Goal: Information Seeking & Learning: Check status

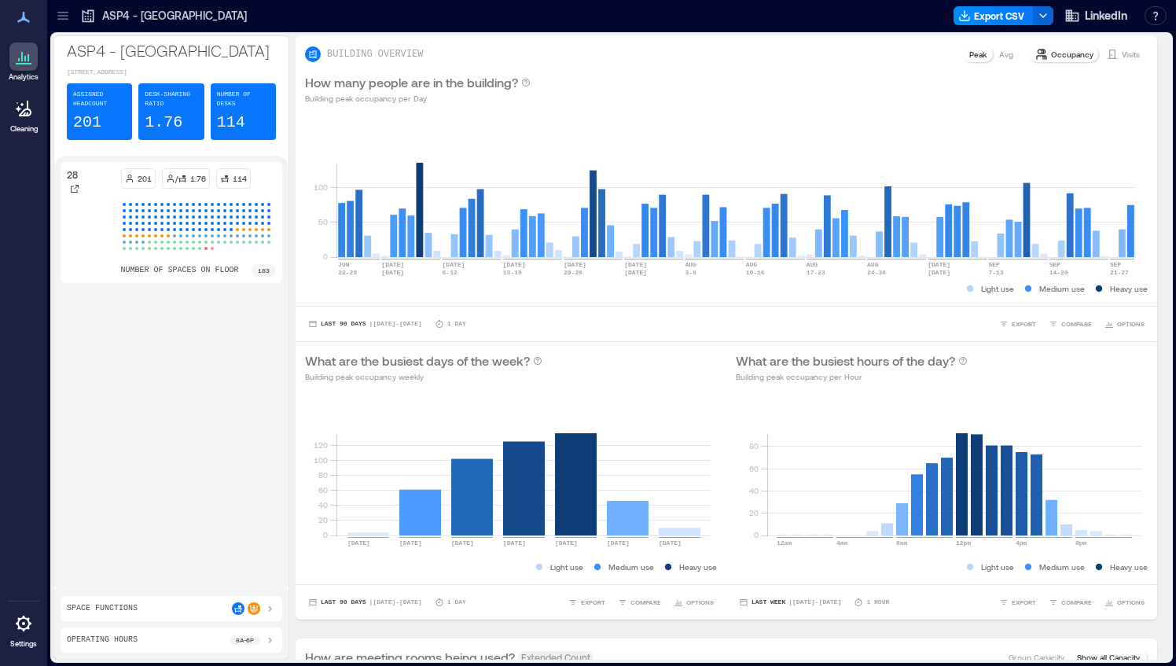
click at [64, 20] on icon at bounding box center [63, 16] width 16 height 16
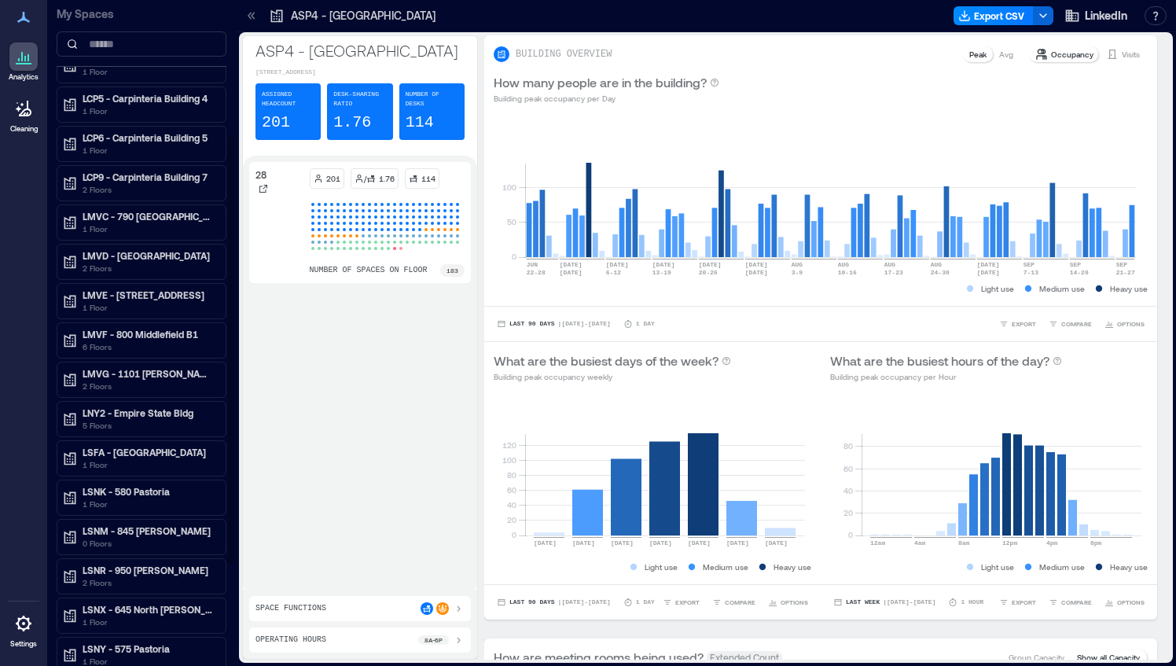
scroll to position [206, 0]
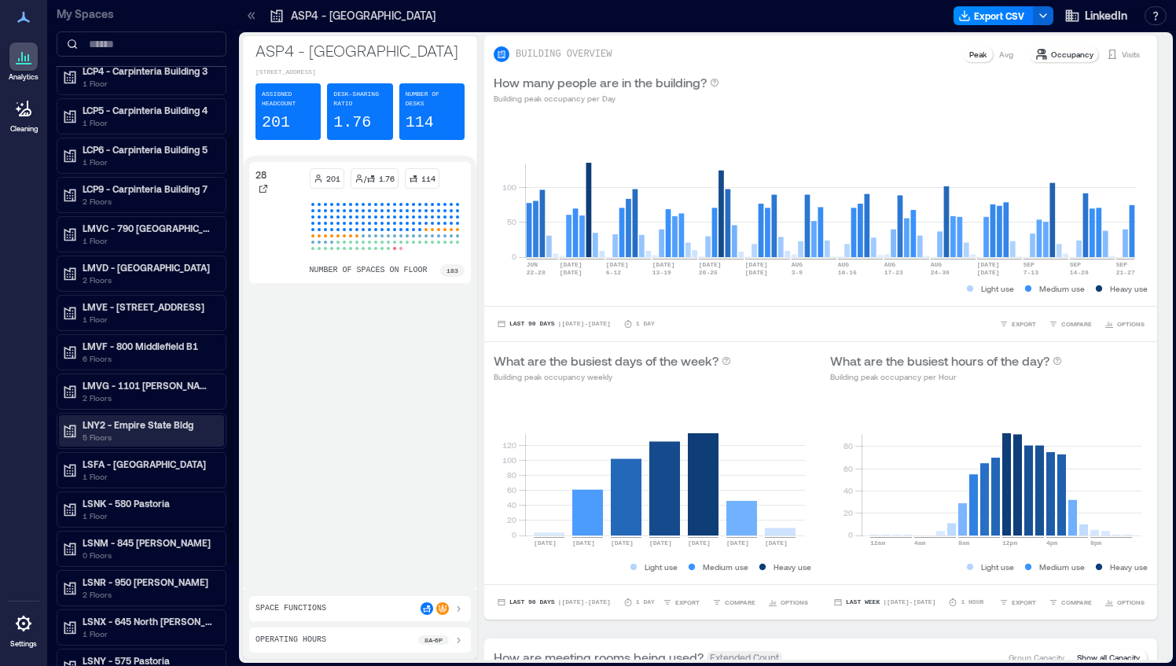
click at [108, 431] on p "5 Floors" at bounding box center [149, 437] width 132 height 13
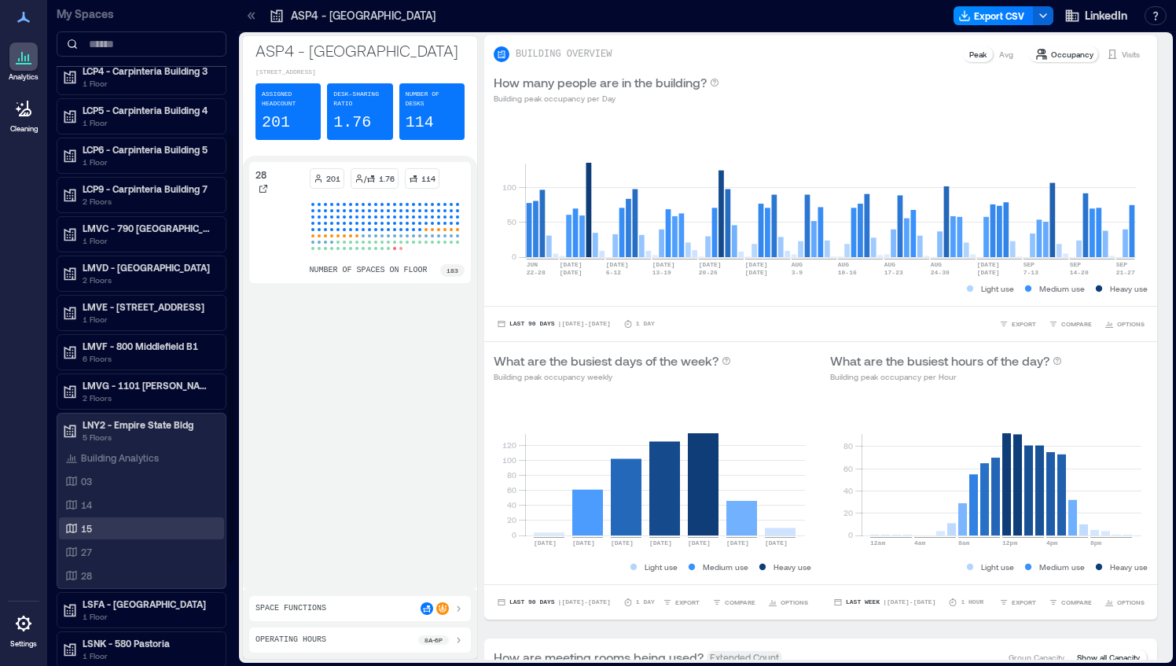
click at [99, 520] on div "15" at bounding box center [138, 528] width 153 height 16
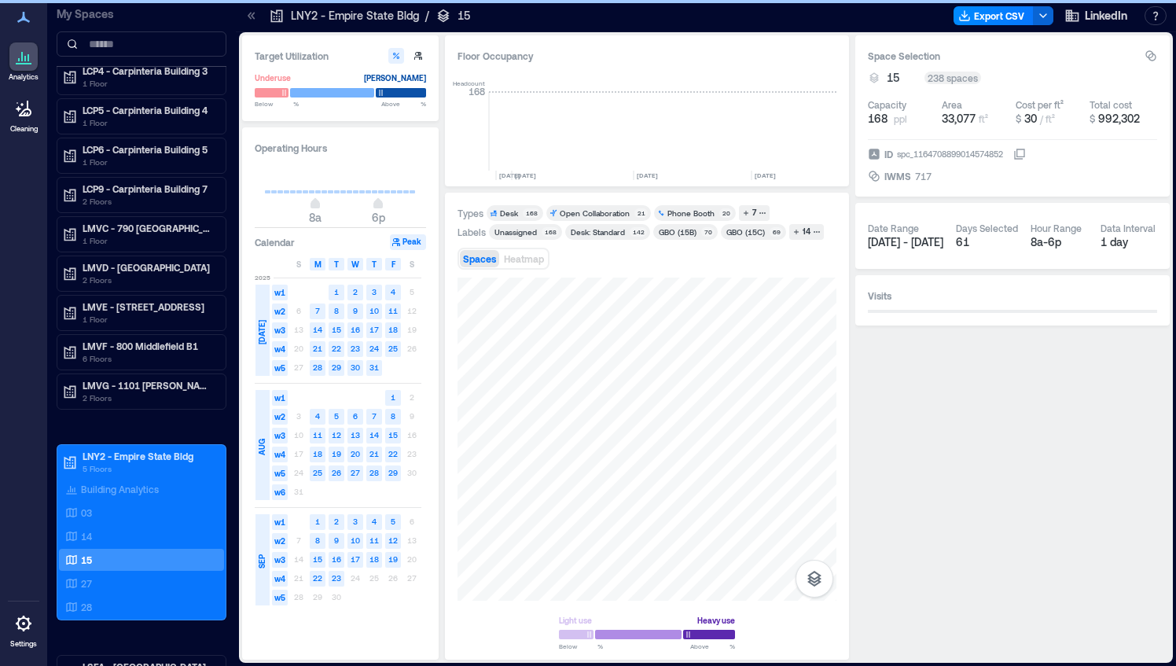
scroll to position [0, 3366]
